Goal: Browse casually

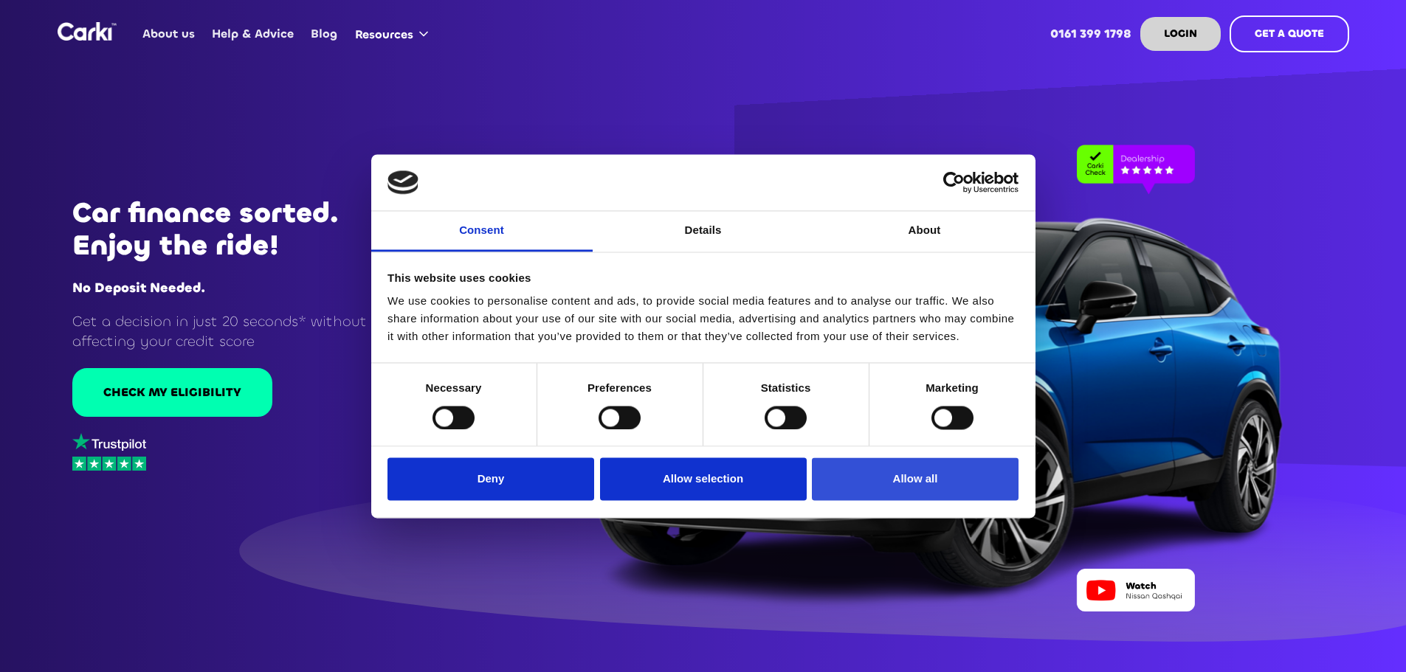
click at [877, 472] on button "Allow all" at bounding box center [915, 479] width 207 height 43
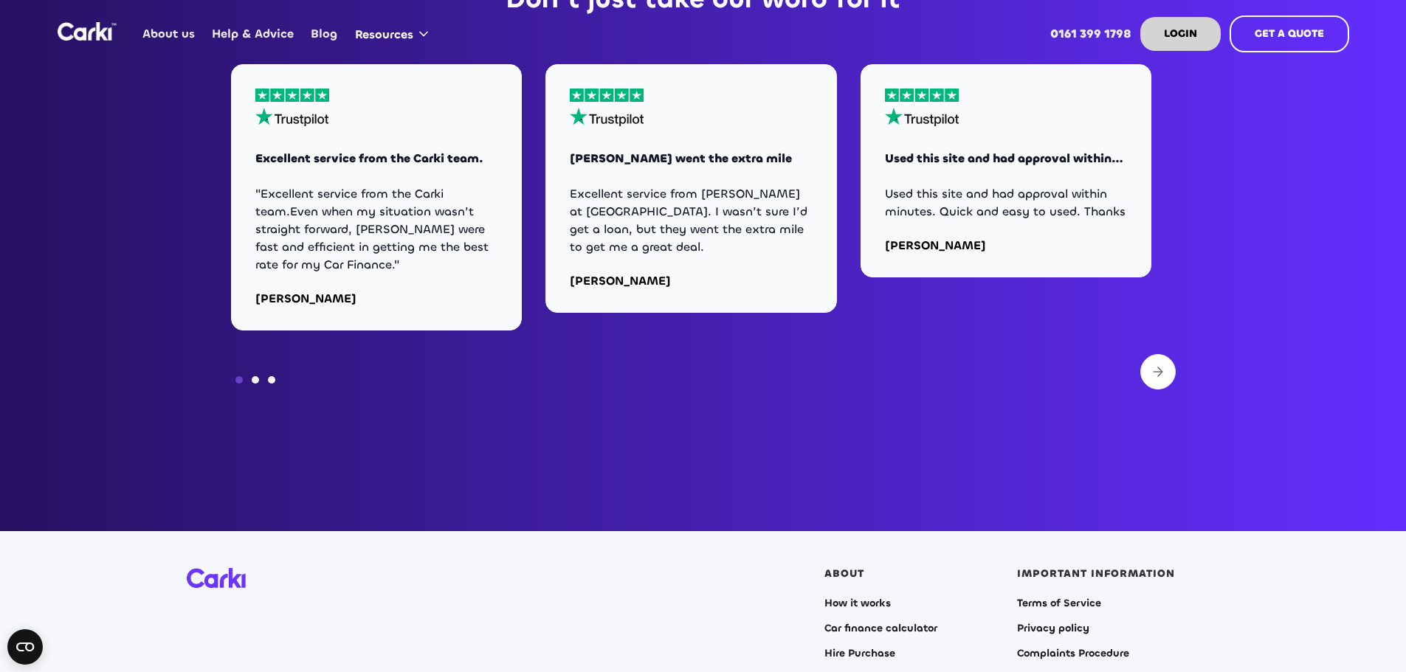
scroll to position [5977, 0]
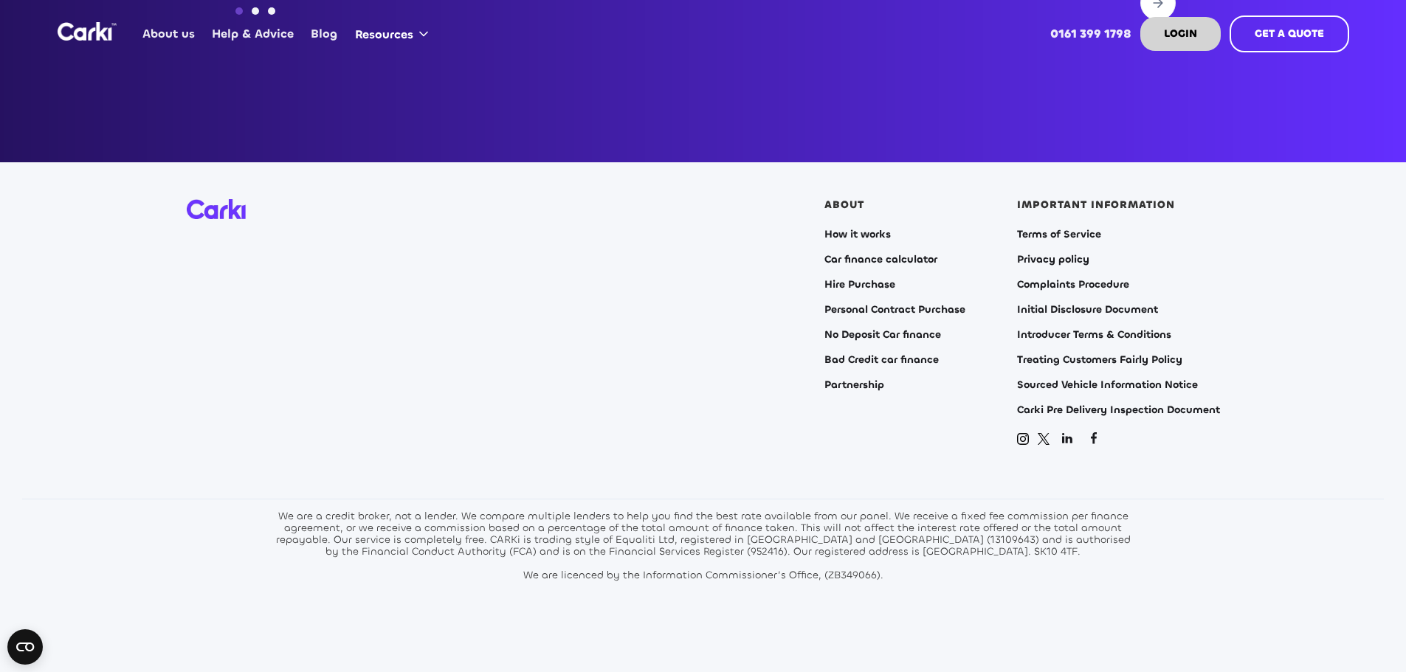
click at [876, 517] on div "We are a credit broker, not a lender. We compare multiple lenders to help you f…" at bounding box center [703, 546] width 863 height 71
click at [871, 521] on div "We are a credit broker, not a lender. We compare multiple lenders to help you f…" at bounding box center [703, 546] width 863 height 71
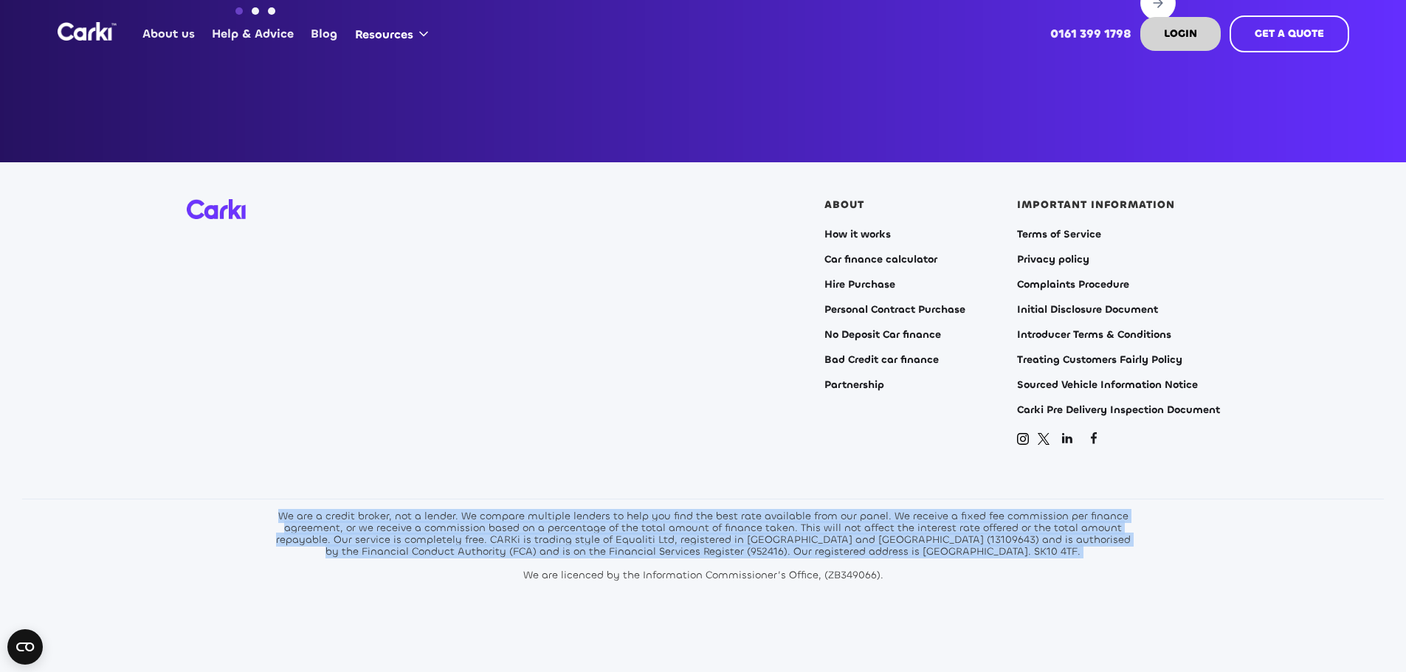
click at [870, 521] on div "We are a credit broker, not a lender. We compare multiple lenders to help you f…" at bounding box center [703, 546] width 863 height 71
click at [866, 522] on div "We are a credit broker, not a lender. We compare multiple lenders to help you f…" at bounding box center [703, 546] width 863 height 71
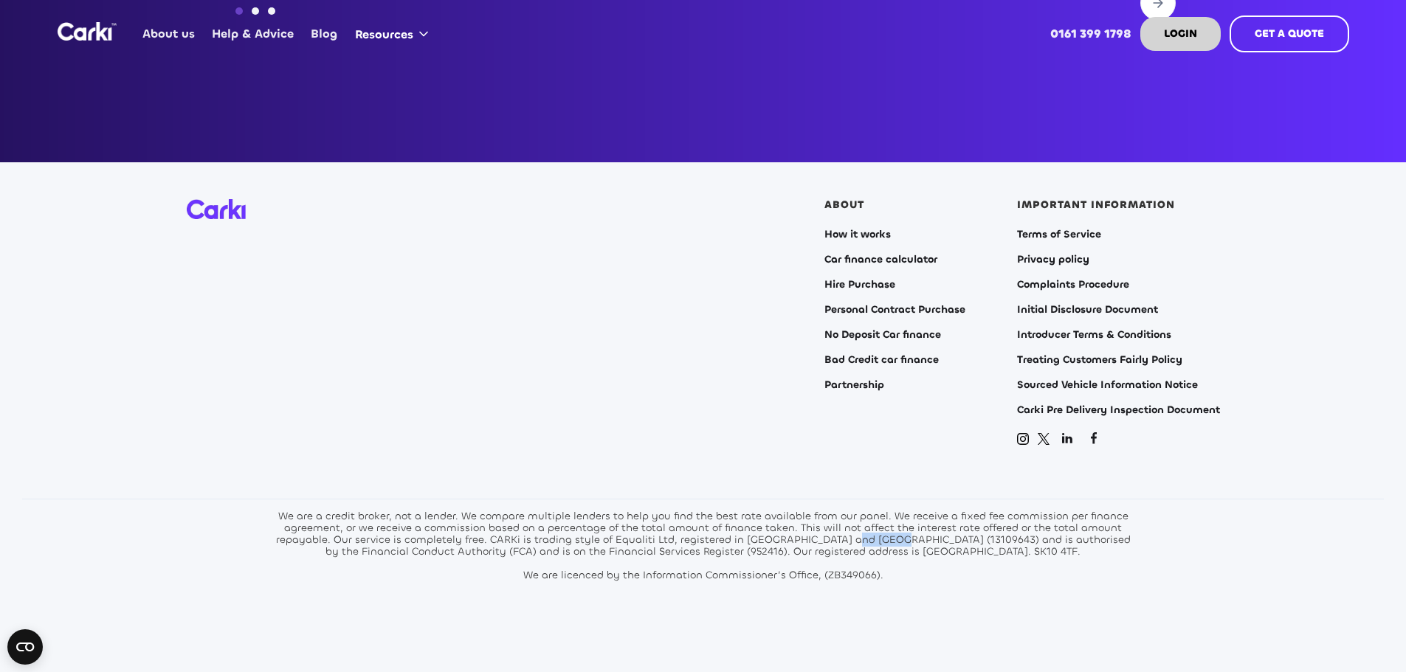
click at [866, 522] on div "We are a credit broker, not a lender. We compare multiple lenders to help you f…" at bounding box center [703, 546] width 863 height 71
